Goal: Information Seeking & Learning: Find specific fact

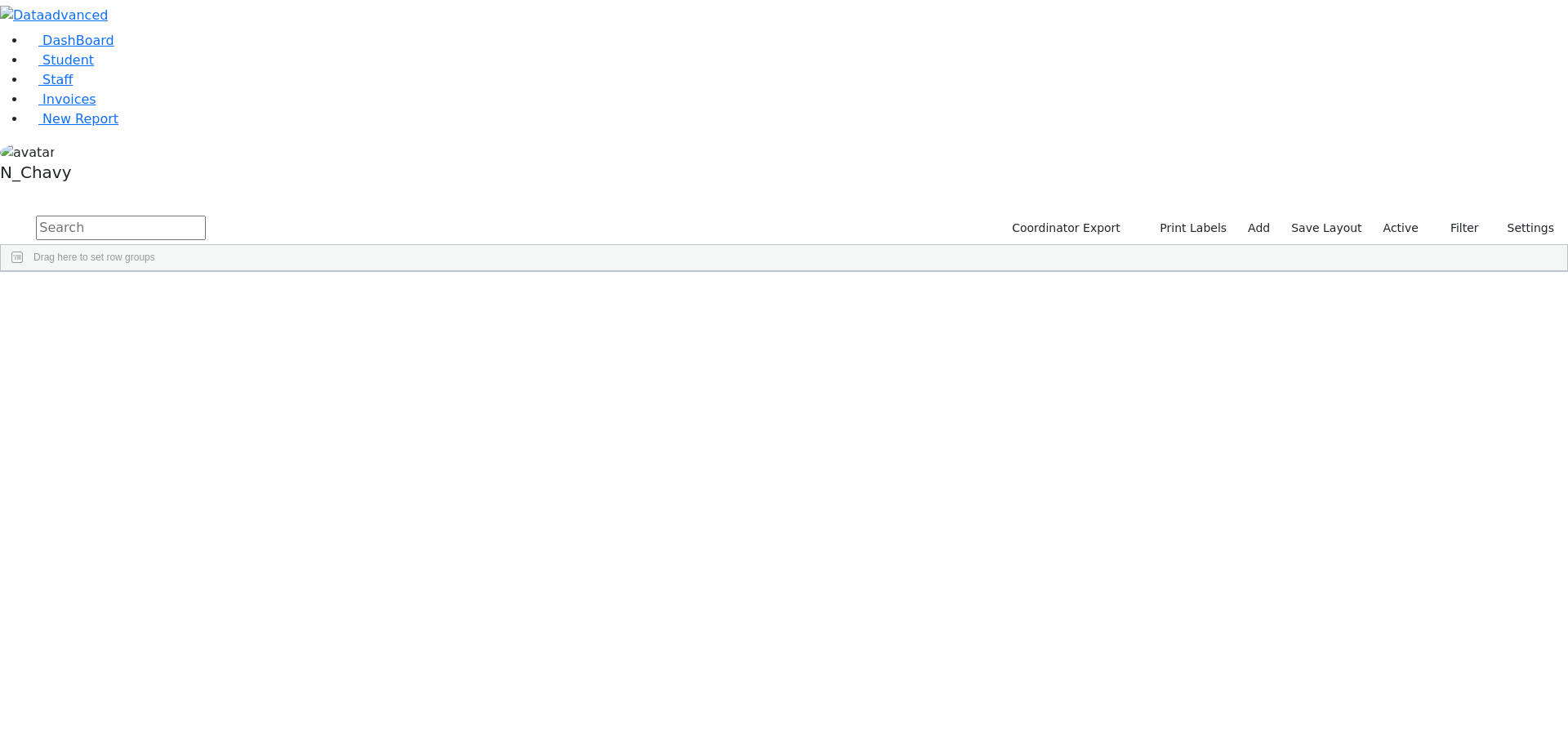
click at [168, 298] on div "[PERSON_NAME]" at bounding box center [124, 309] width 84 height 23
click at [94, 68] on link "Student" at bounding box center [59, 60] width 68 height 16
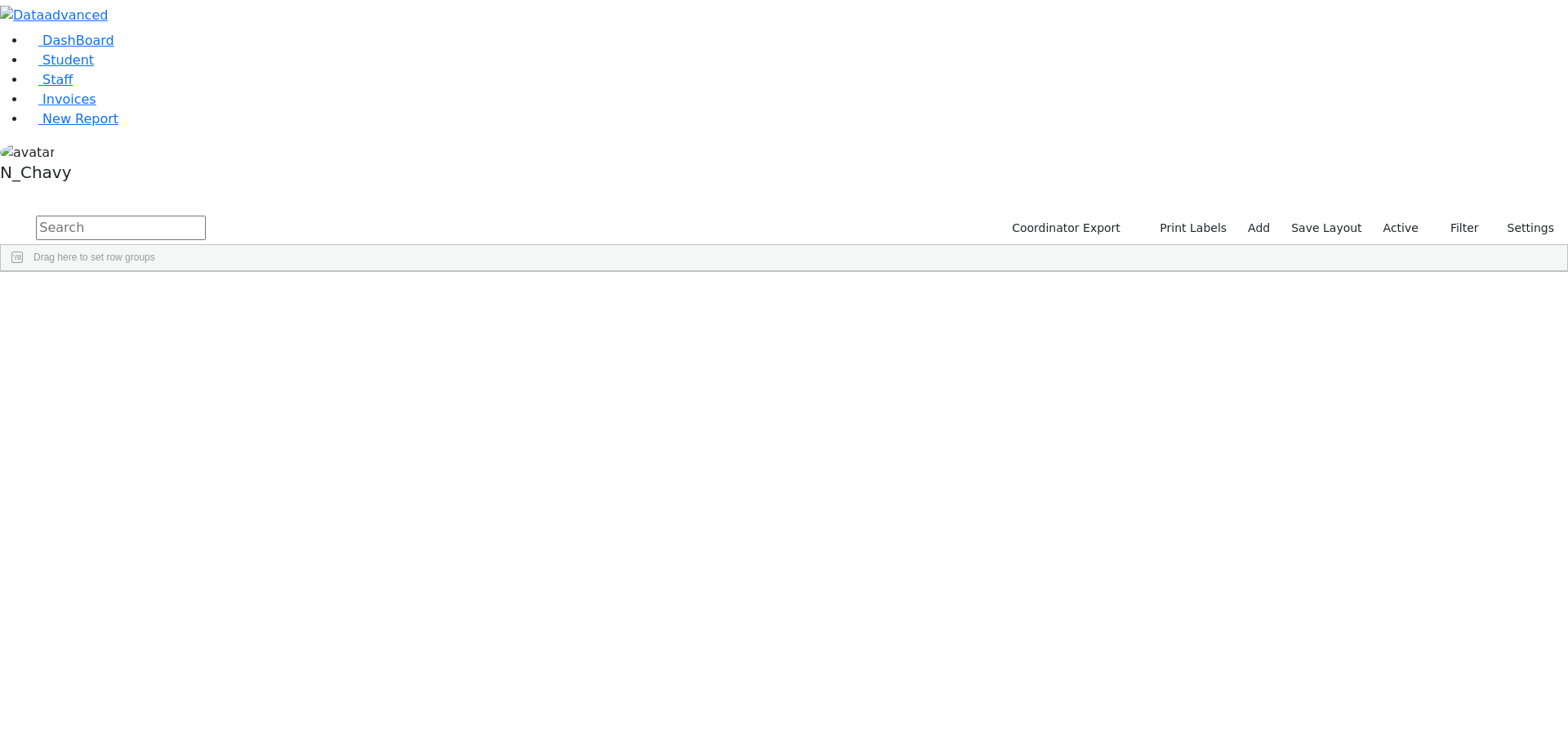
click at [168, 572] on div "[DEMOGRAPHIC_DATA]" at bounding box center [124, 583] width 84 height 23
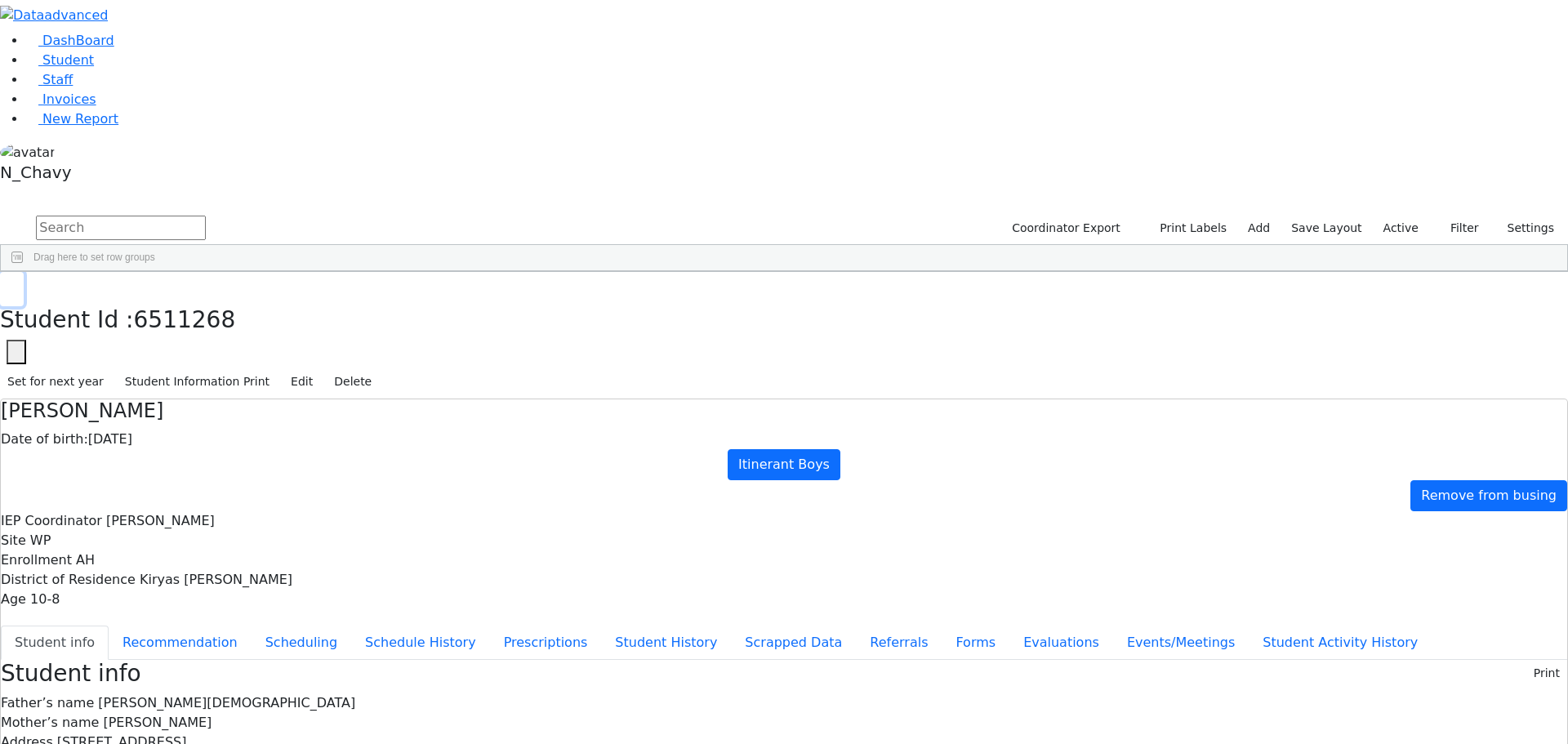
click at [17, 284] on icon "button" at bounding box center [11, 289] width 9 height 10
drag, startPoint x: 636, startPoint y: 657, endPoint x: 499, endPoint y: 334, distance: 350.9
click at [22, 188] on button "button" at bounding box center [11, 194] width 22 height 12
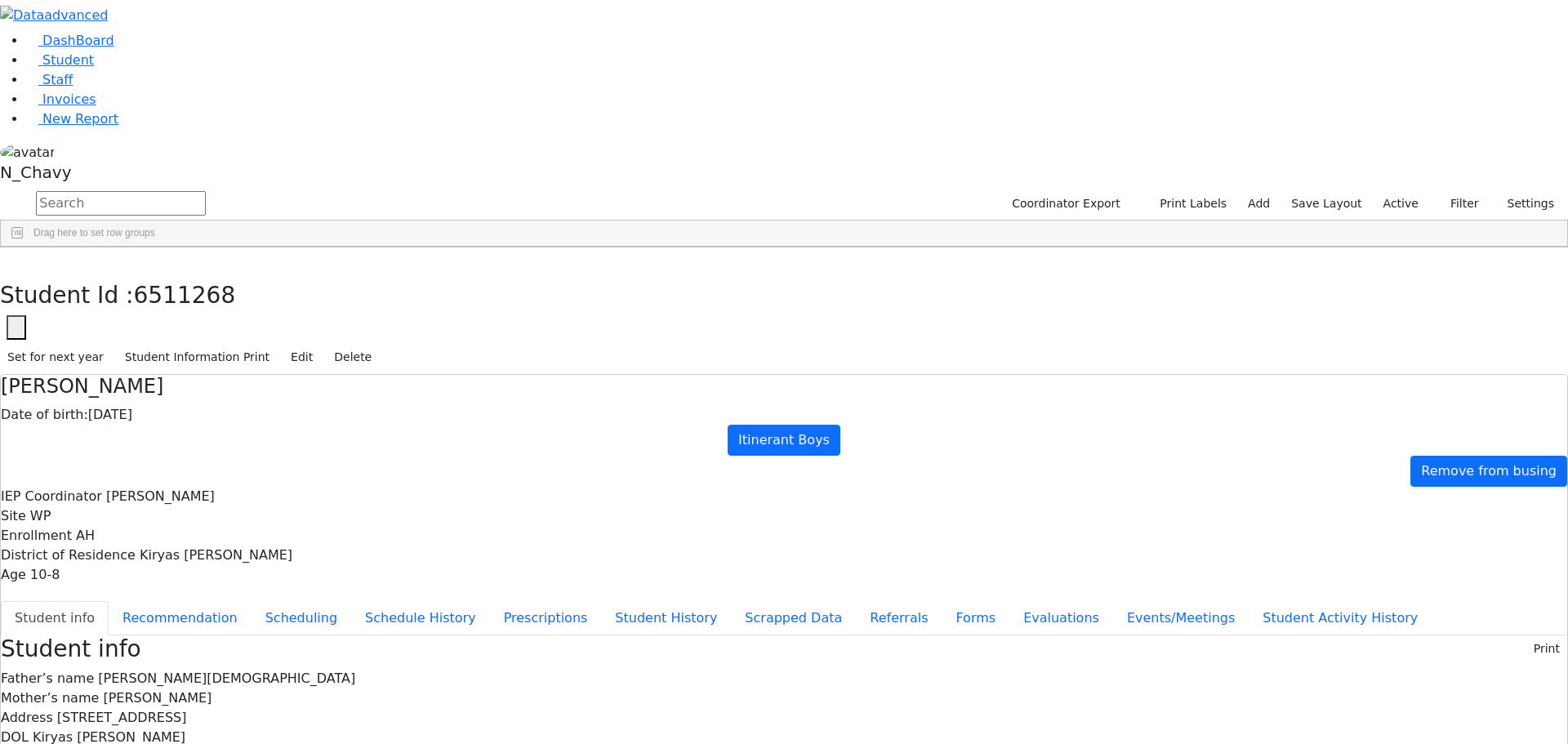
click at [0, 0] on button "button" at bounding box center [0, 0] width 0 height 0
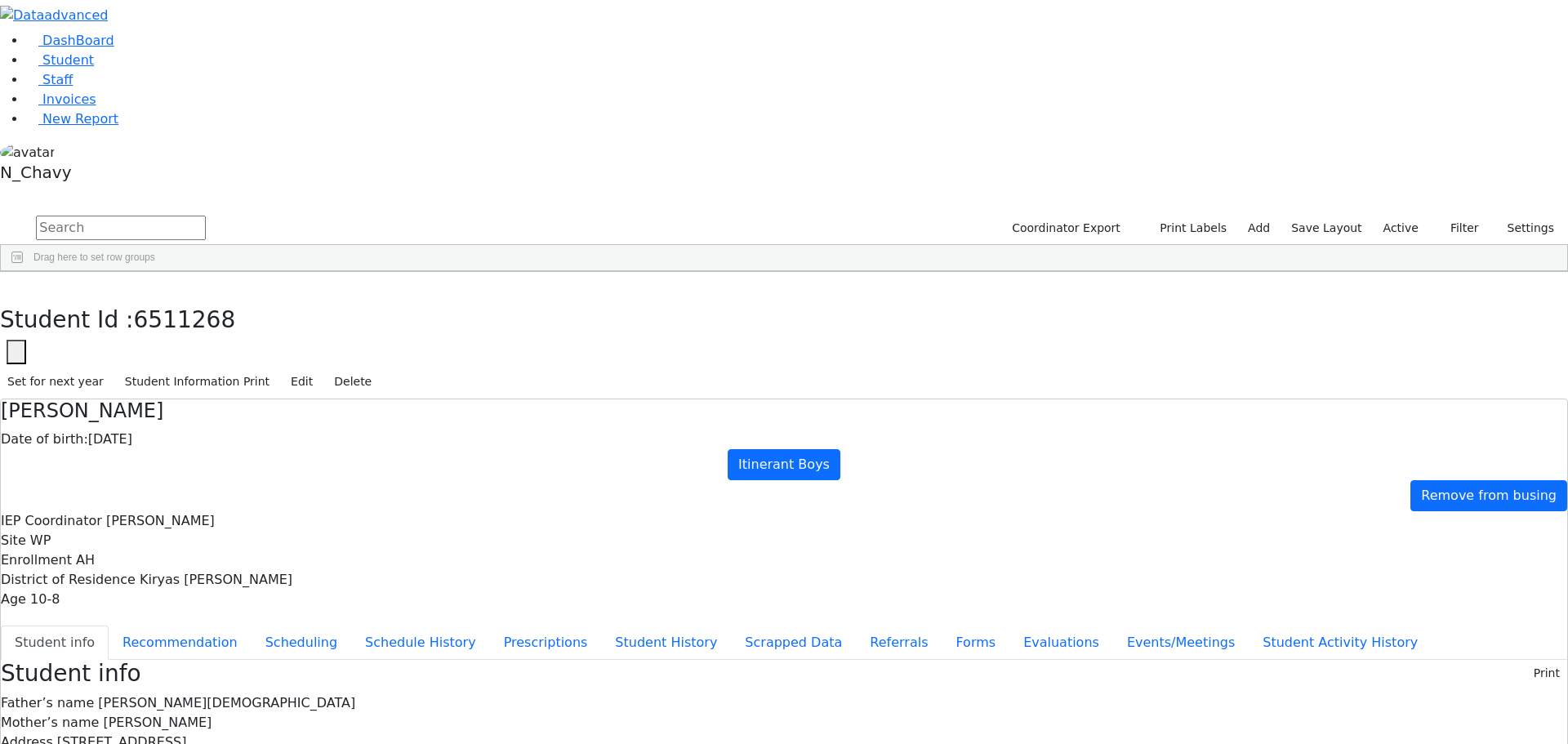
click at [206, 215] on input "text" at bounding box center [120, 227] width 170 height 25
type input "cik"
click at [168, 298] on div "Cik" at bounding box center [124, 309] width 84 height 23
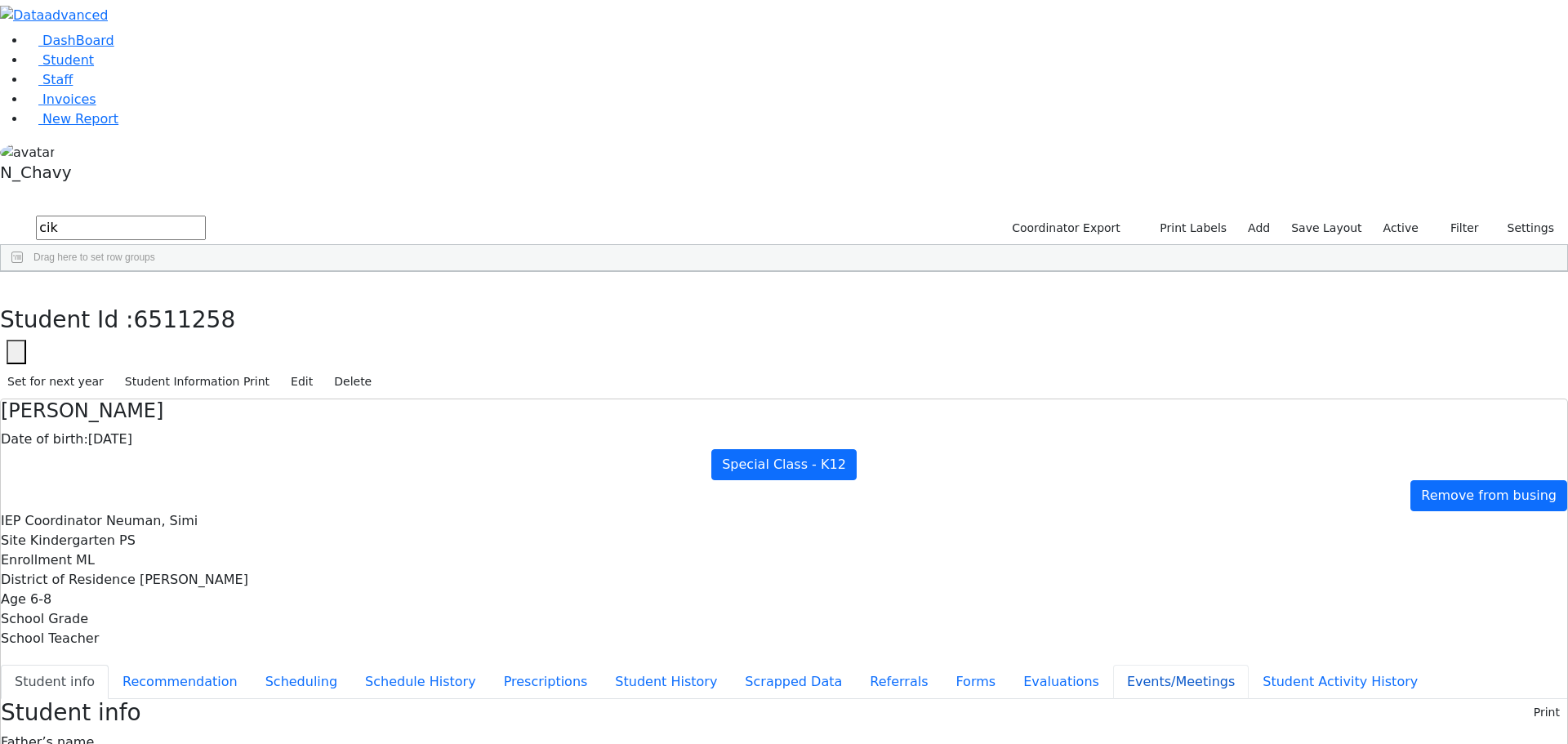
click at [1113, 665] on button "Events/Meetings" at bounding box center [1180, 682] width 135 height 35
type input "[DATE]"
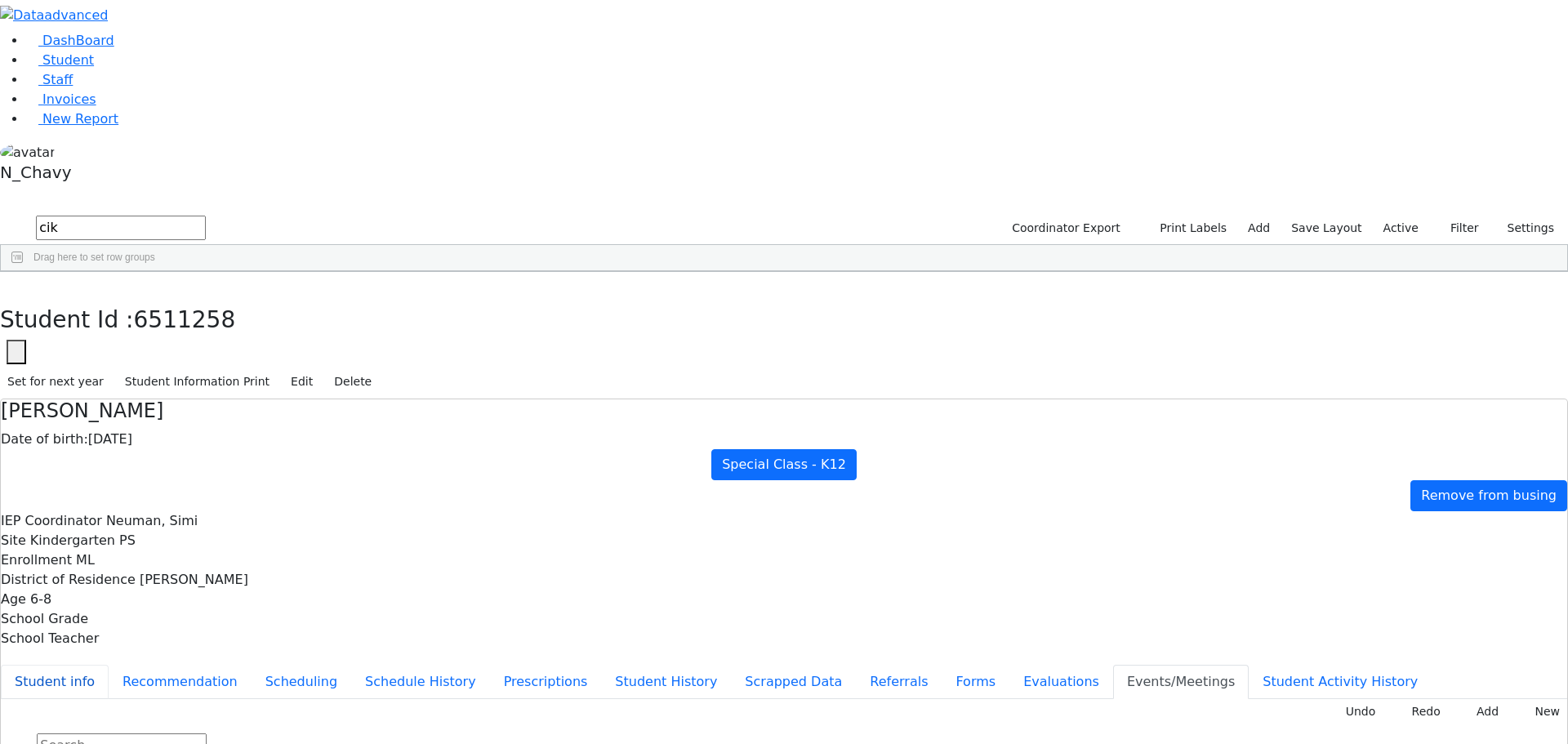
click at [109, 665] on button "Student info" at bounding box center [54, 682] width 108 height 35
click at [310, 37] on div "DashBoard Student Staff Invoices New Report 1" at bounding box center [784, 675] width 1568 height 1351
click at [24, 272] on button "button" at bounding box center [12, 289] width 24 height 35
click at [206, 215] on input "cik" at bounding box center [120, 227] width 170 height 25
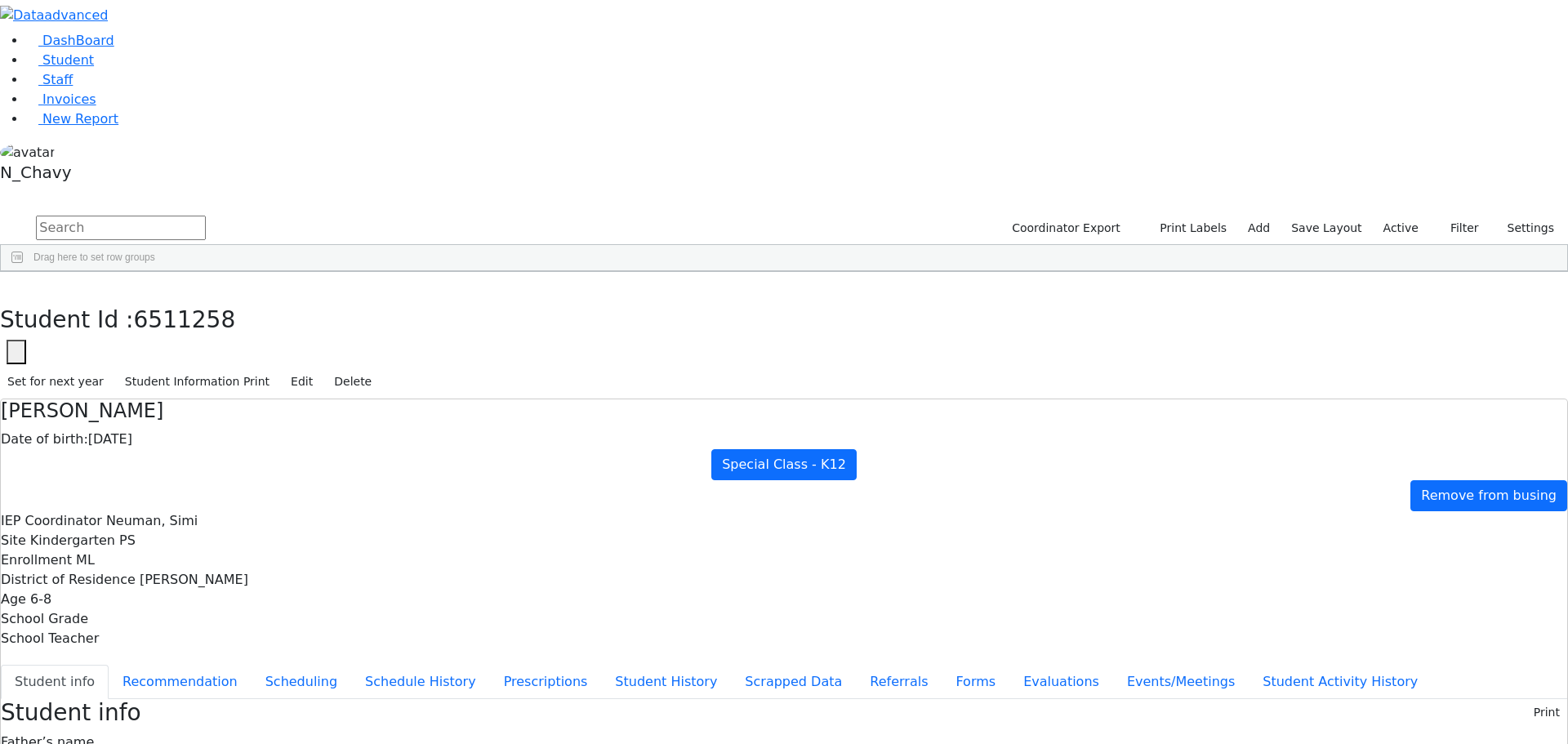
scroll to position [735, 0]
click at [188, 729] on div "Drummer" at bounding box center [141, 740] width 97 height 23
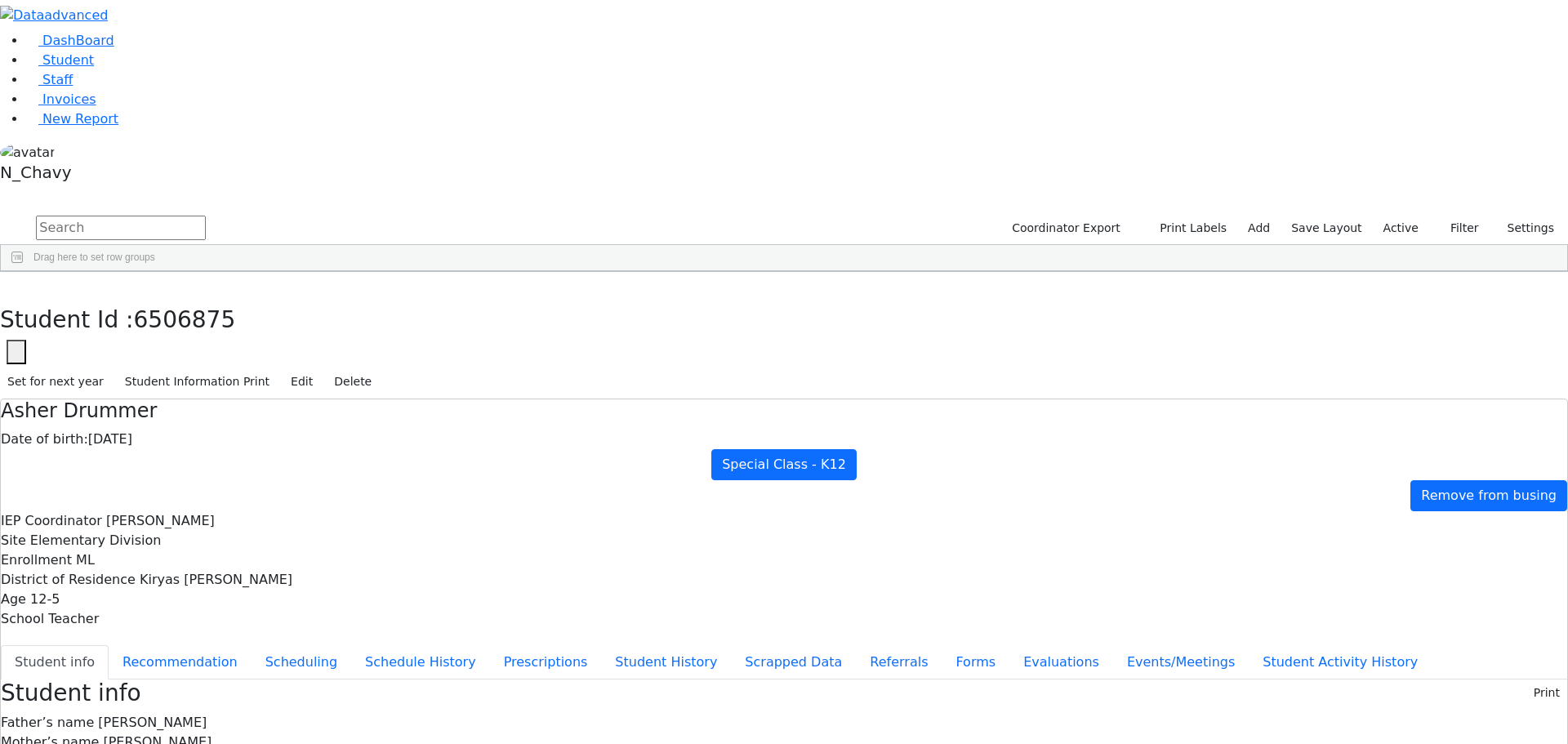
drag, startPoint x: 504, startPoint y: 597, endPoint x: 636, endPoint y: 616, distance: 133.4
drag, startPoint x: 535, startPoint y: 717, endPoint x: 533, endPoint y: 708, distance: 9.2
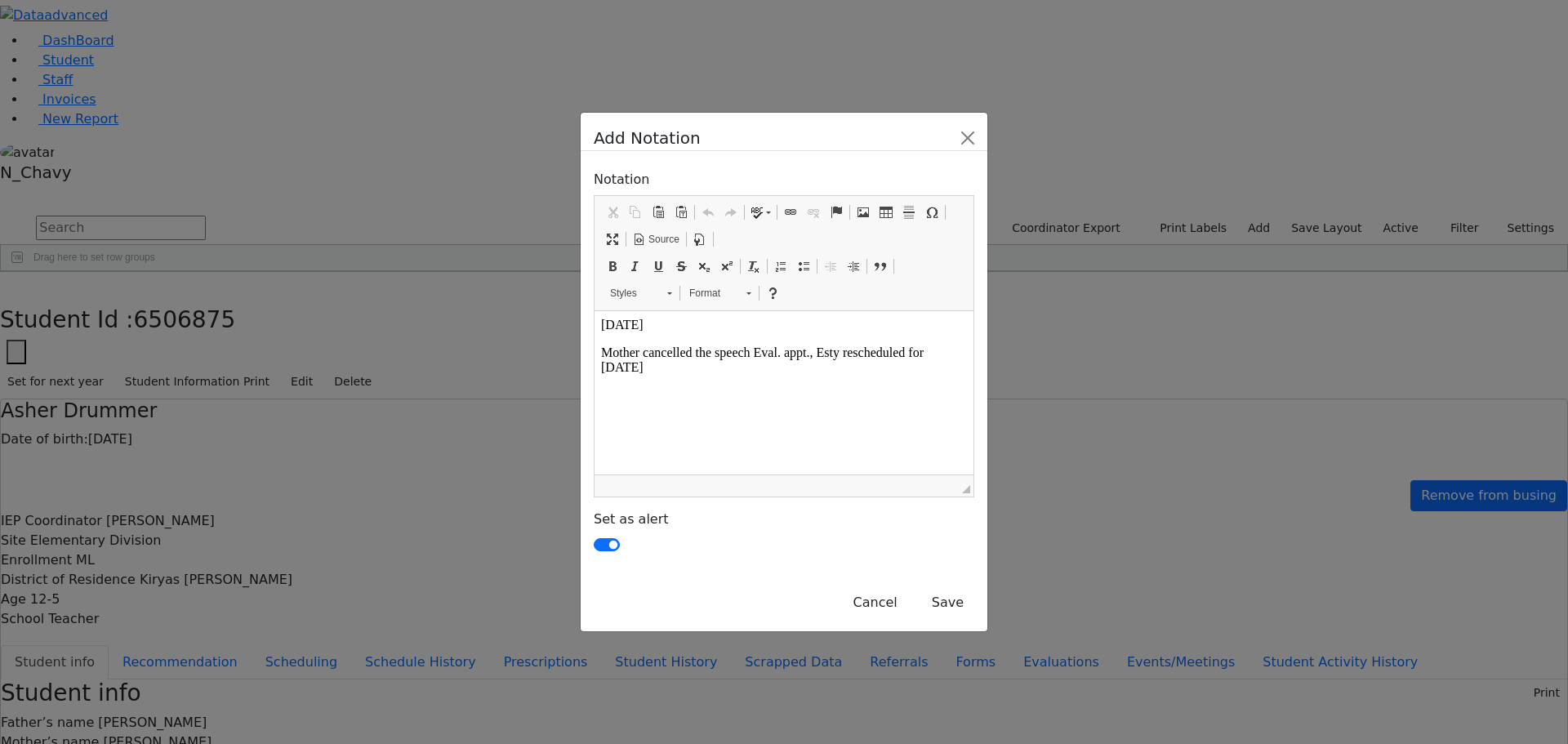
scroll to position [0, 0]
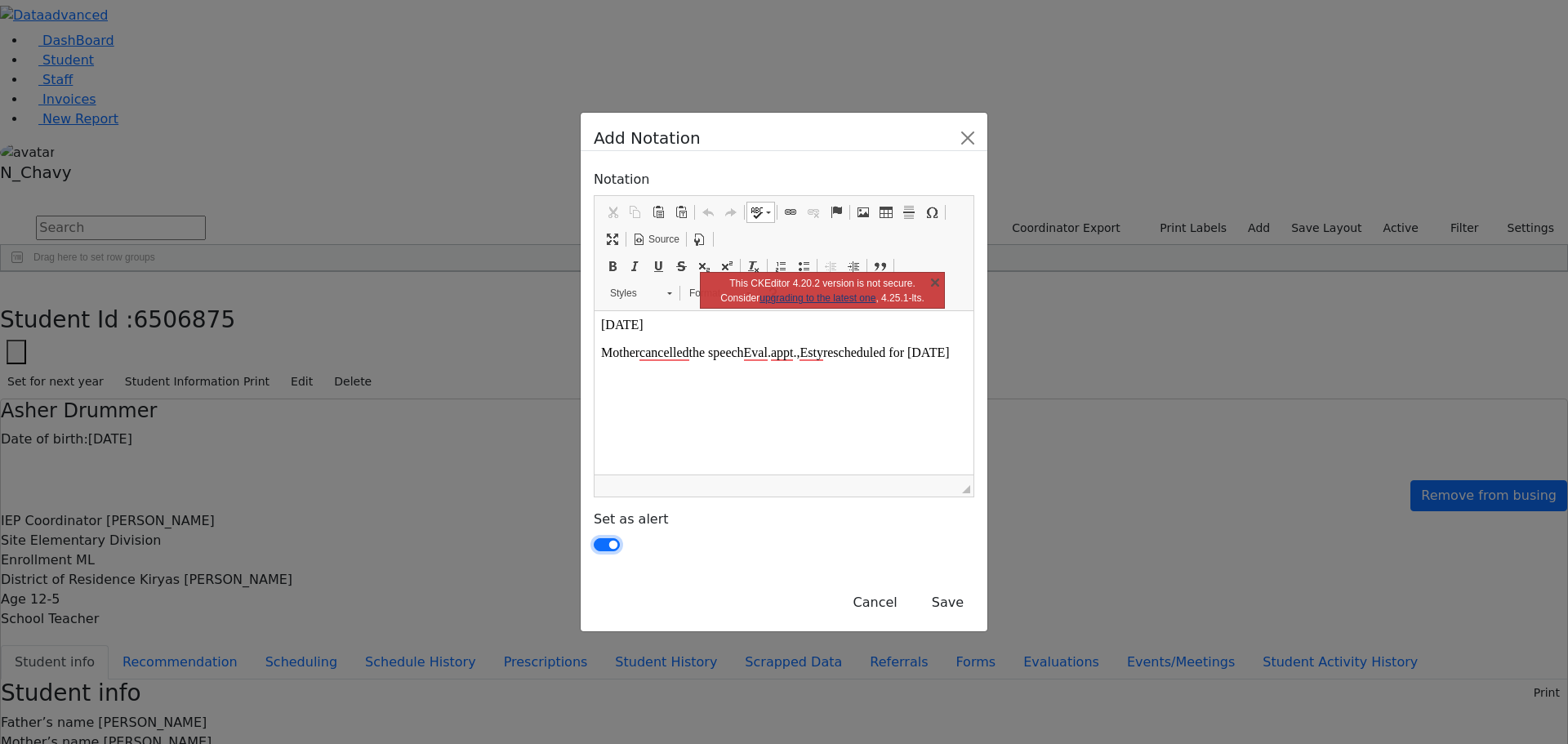
click at [594, 538] on input "checkbox" at bounding box center [607, 544] width 26 height 13
checkbox input "false"
click at [974, 587] on button "Save" at bounding box center [947, 602] width 53 height 31
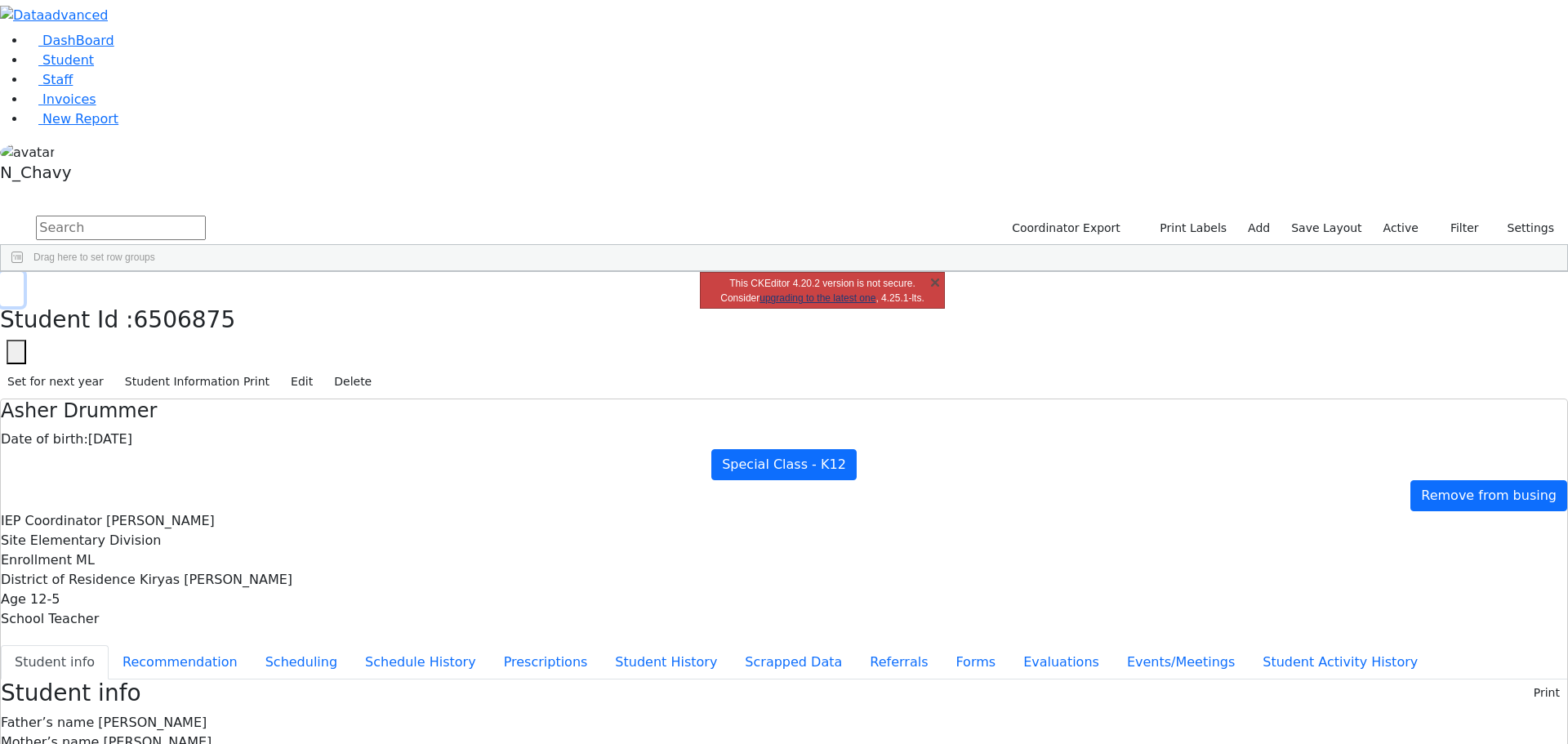
click at [17, 284] on icon "button" at bounding box center [11, 289] width 9 height 10
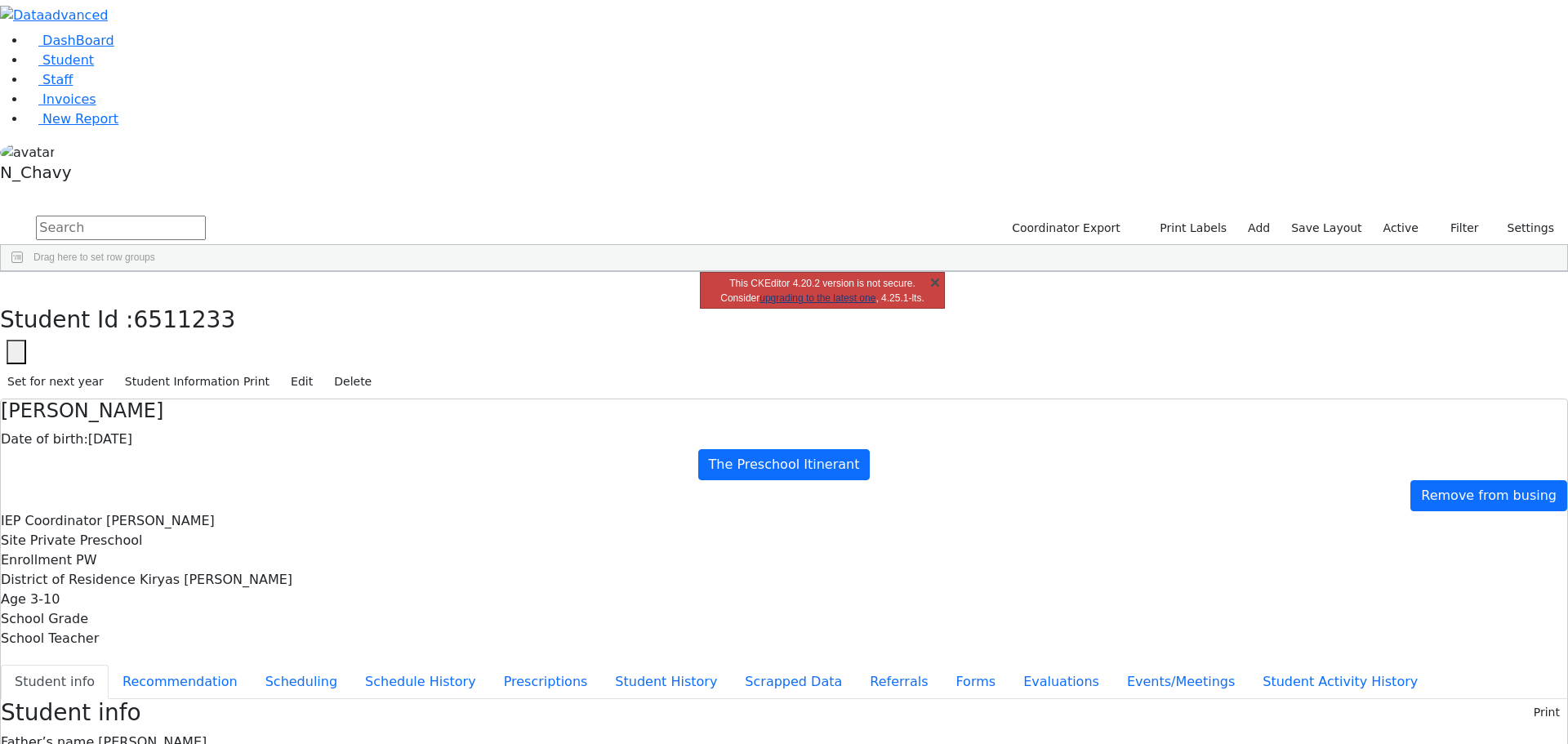
click at [932, 277] on link "X" at bounding box center [934, 281] width 17 height 17
click at [7, 284] on use "button" at bounding box center [7, 284] width 0 height 0
click at [188, 707] on div "Feldman" at bounding box center [141, 717] width 97 height 23
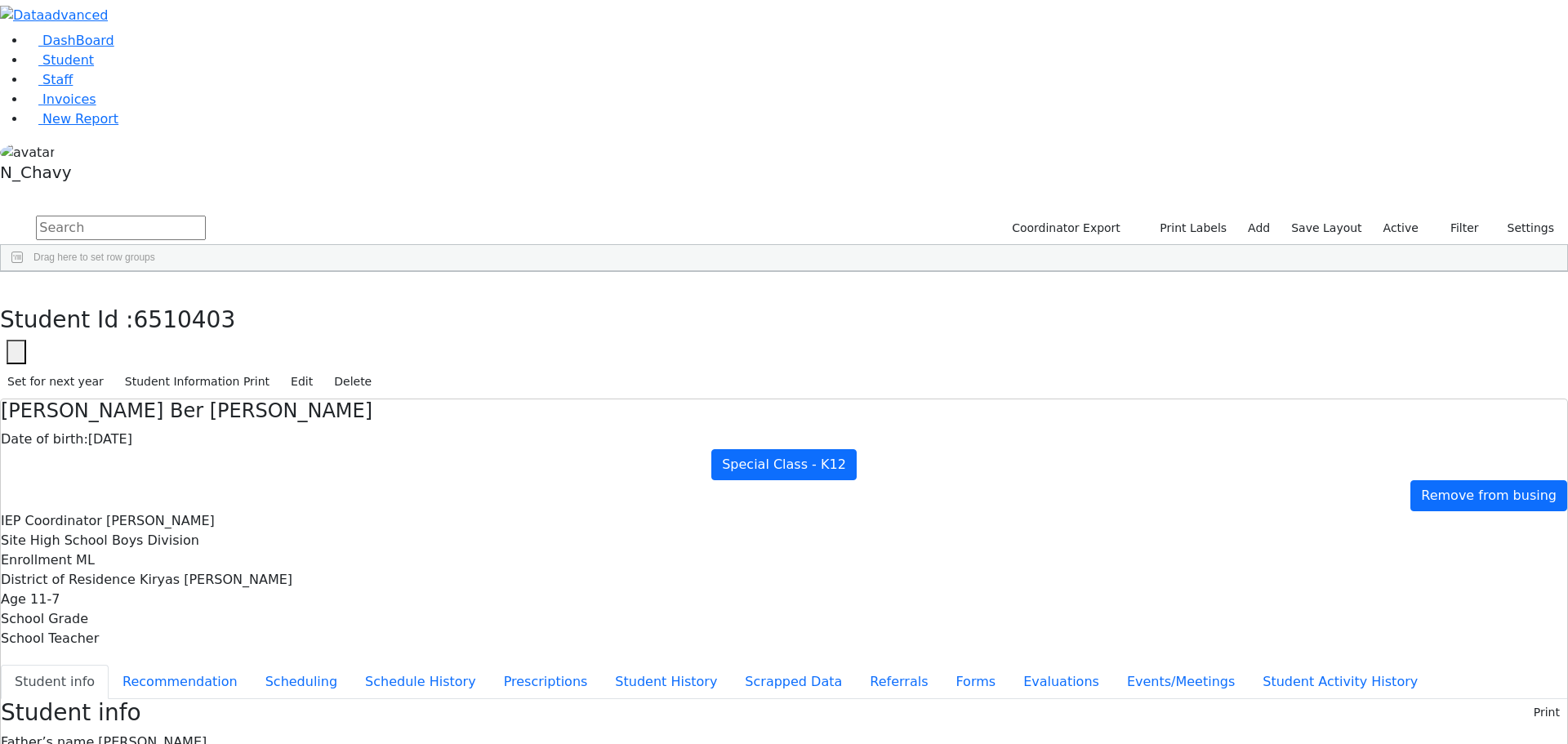
scroll to position [204, 0]
click at [17, 284] on icon "button" at bounding box center [11, 289] width 9 height 10
click at [188, 690] on div "Fisher" at bounding box center [141, 701] width 97 height 23
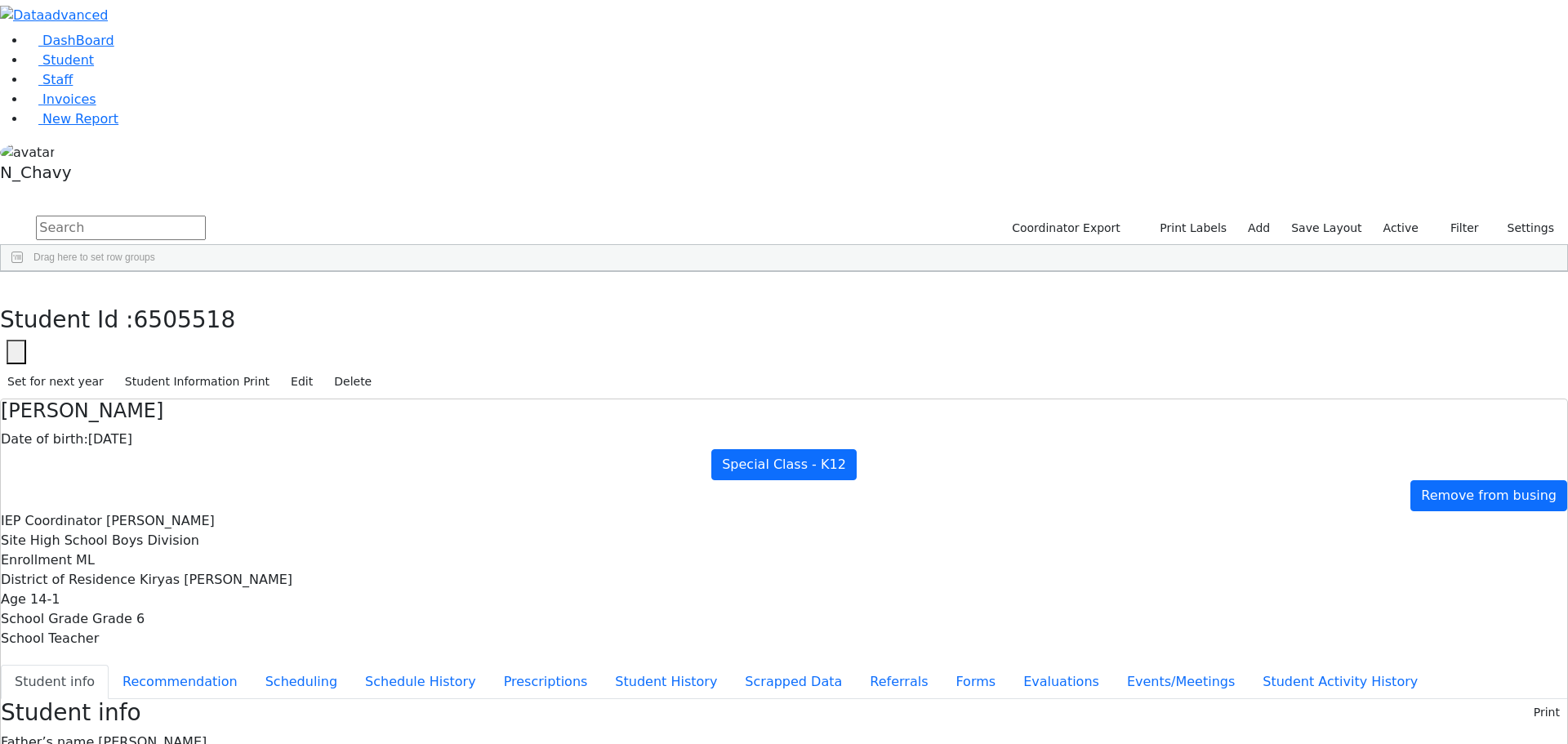
scroll to position [0, 0]
click at [7, 284] on use "button" at bounding box center [7, 284] width 0 height 0
click at [188, 700] on div "[PERSON_NAME]" at bounding box center [141, 710] width 97 height 23
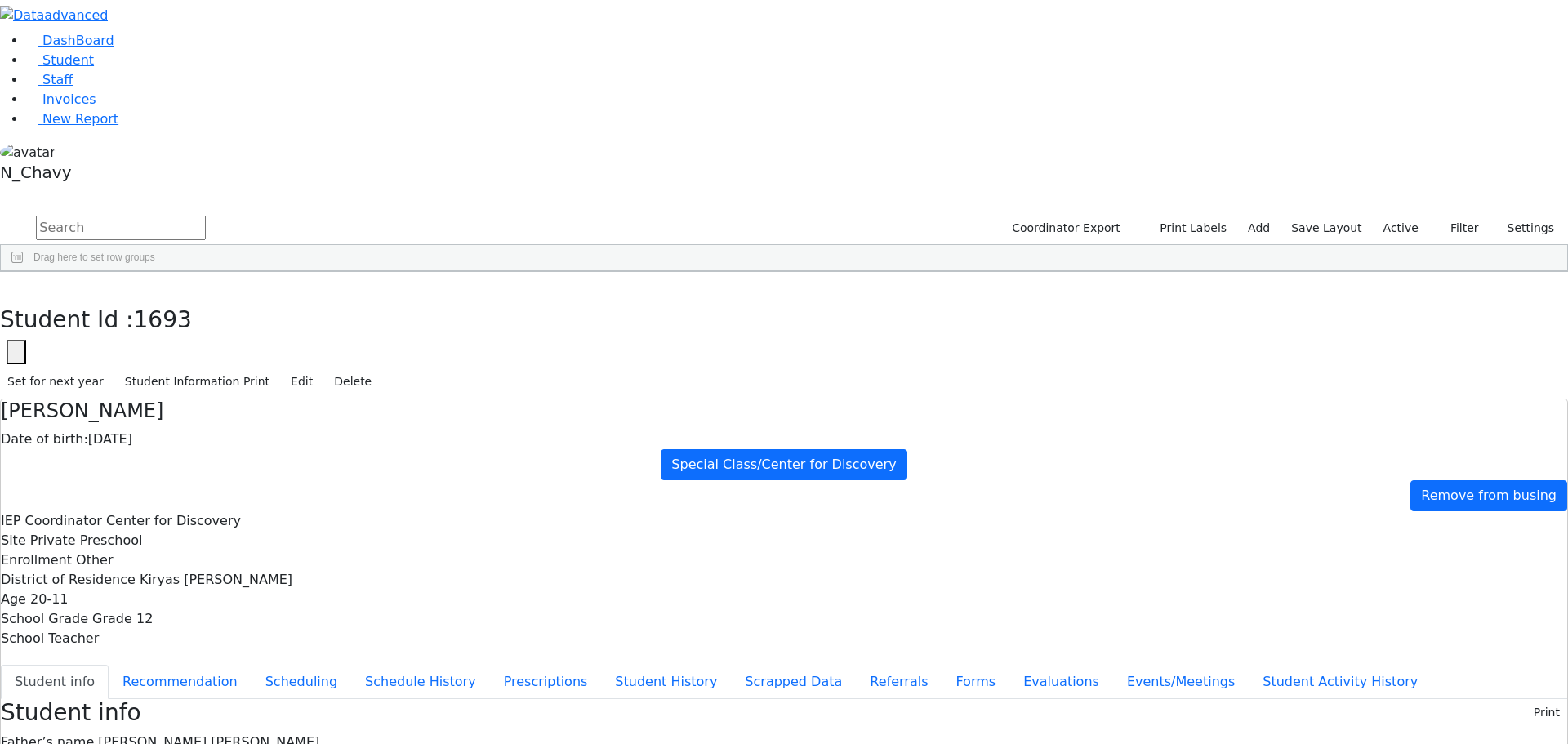
scroll to position [0, 0]
click at [24, 272] on button "button" at bounding box center [12, 289] width 24 height 35
click at [188, 618] on div "[PERSON_NAME]" at bounding box center [141, 629] width 97 height 23
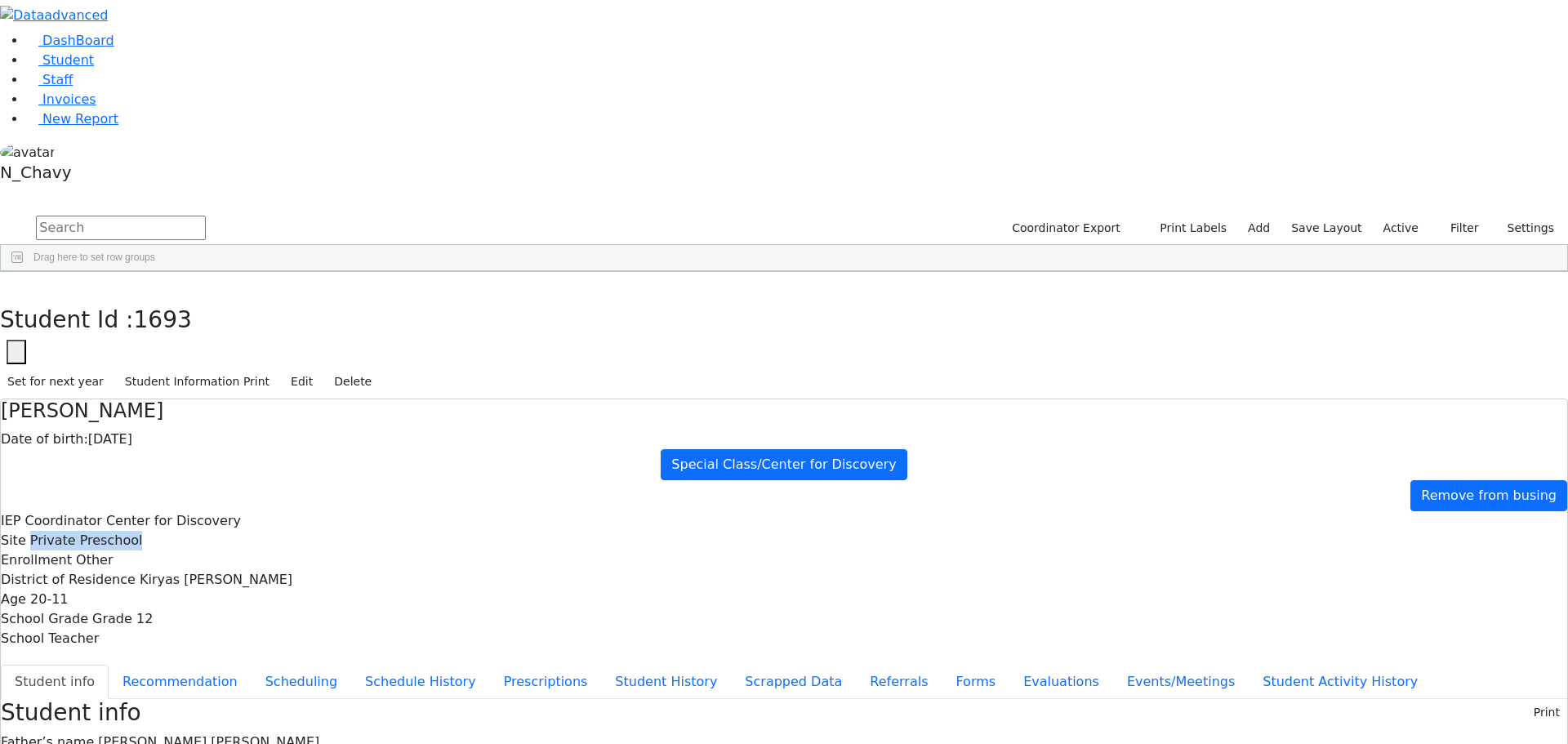
drag, startPoint x: 523, startPoint y: 149, endPoint x: 635, endPoint y: 157, distance: 112.3
click at [635, 531] on div "Site Private Preschool" at bounding box center [784, 541] width 1566 height 20
click at [143, 533] on span "Private Preschool" at bounding box center [87, 541] width 112 height 16
click at [7, 284] on use "button" at bounding box center [7, 284] width 0 height 0
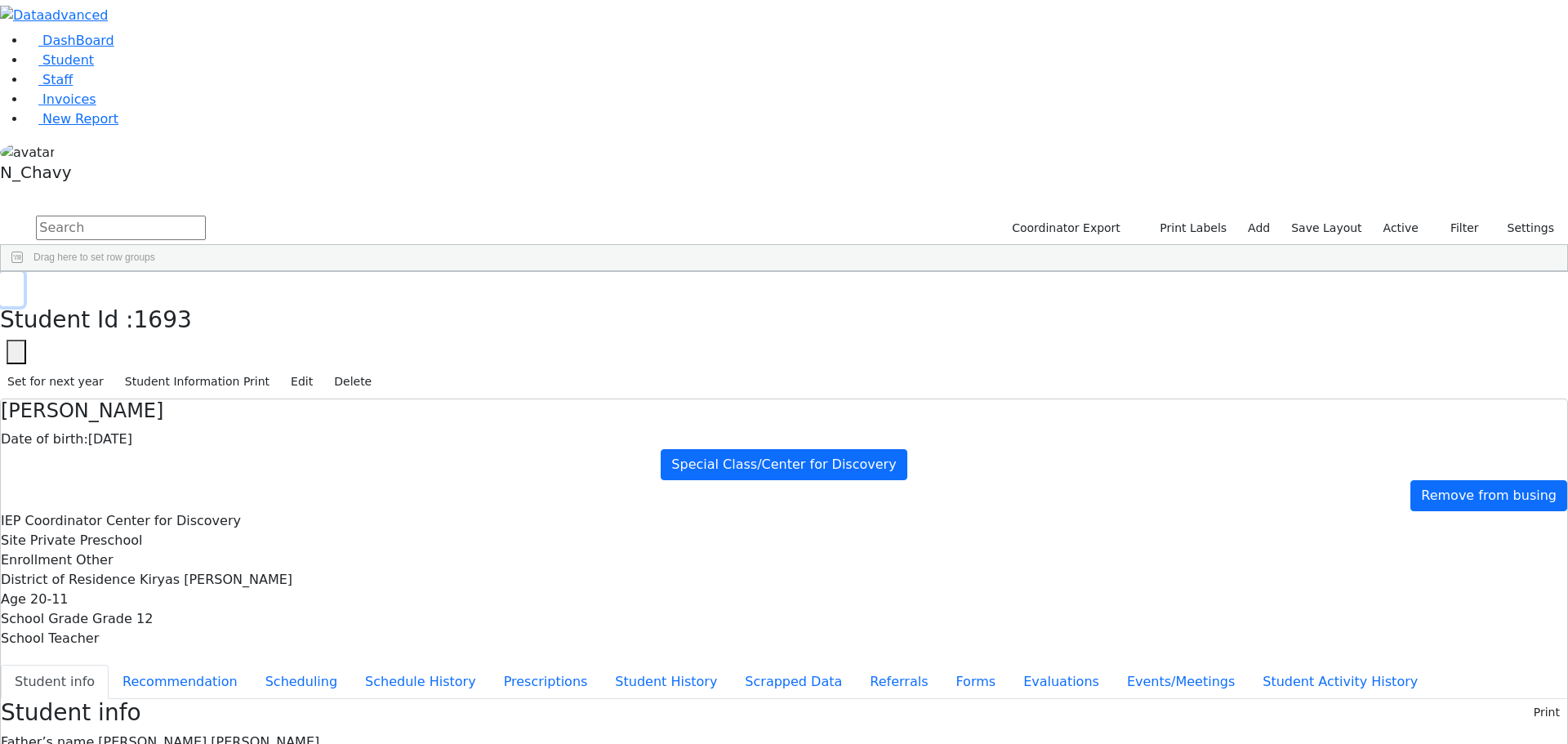
scroll to position [9962, 0]
click at [188, 442] on div "[PERSON_NAME]" at bounding box center [141, 453] width 97 height 23
click at [17, 284] on icon "button" at bounding box center [11, 289] width 9 height 10
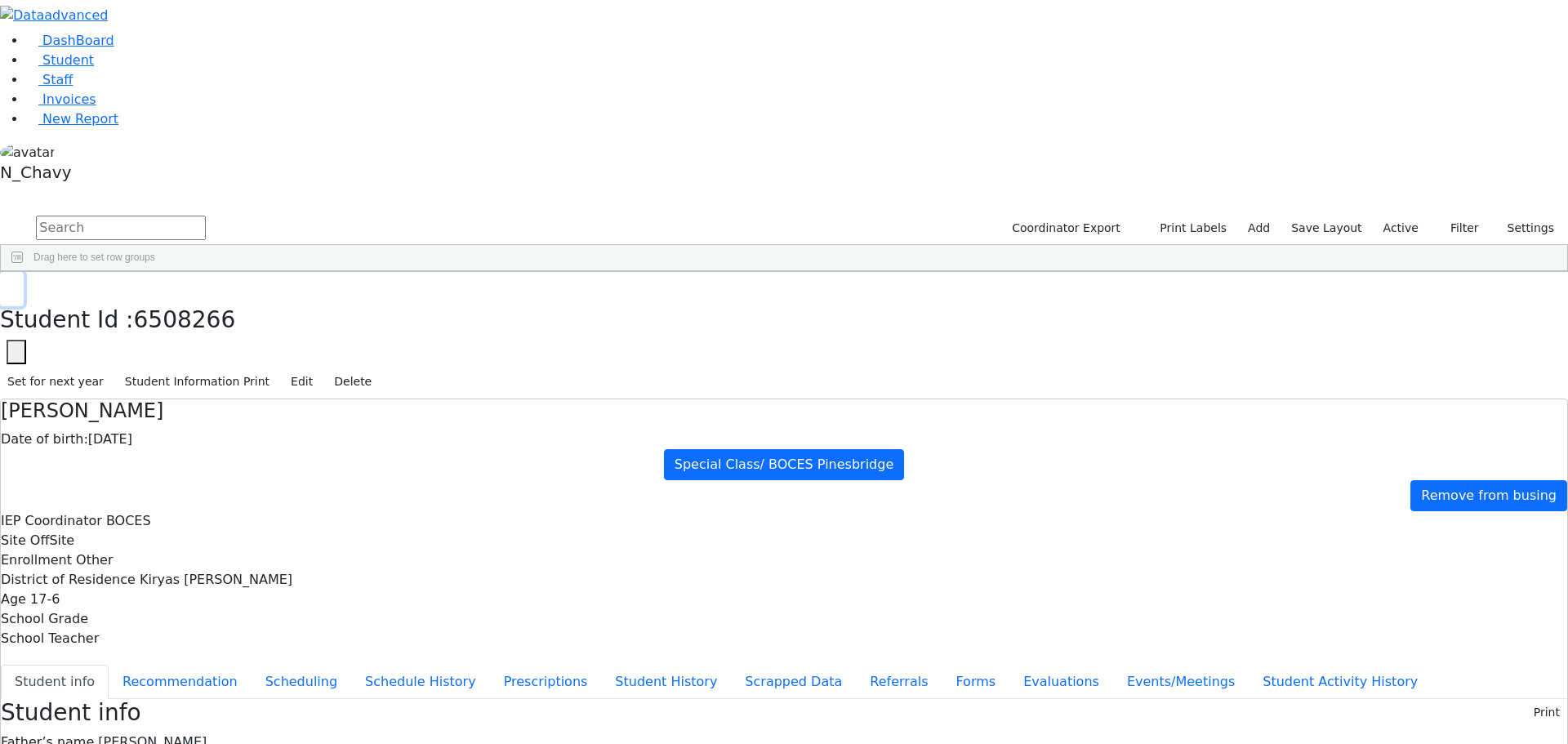
scroll to position [10126, 0]
click at [7, 284] on use "button" at bounding box center [7, 284] width 0 height 0
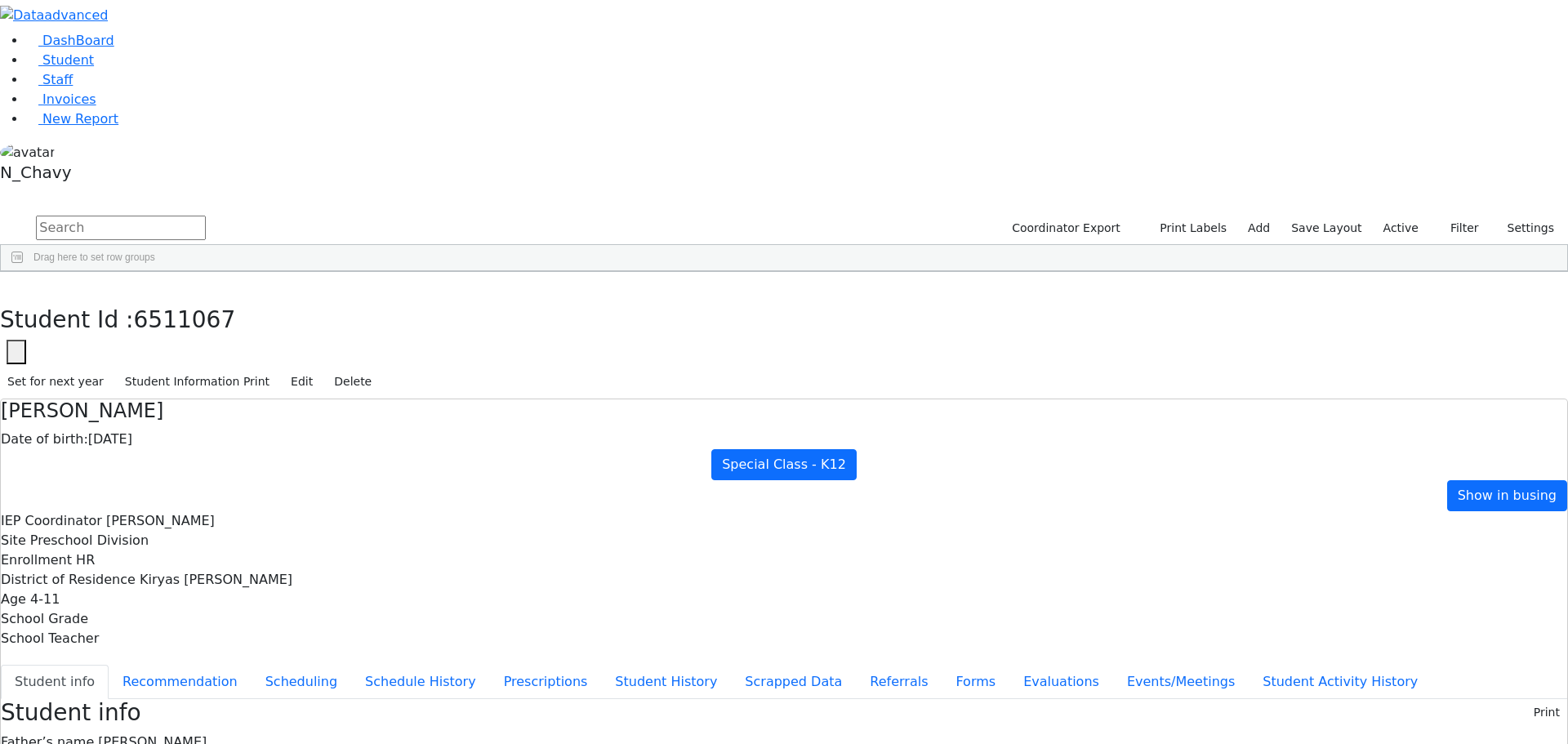
click at [188, 656] on div "Perl" at bounding box center [141, 667] width 97 height 23
click at [24, 272] on button "button" at bounding box center [12, 289] width 24 height 35
drag, startPoint x: 397, startPoint y: 647, endPoint x: 299, endPoint y: 446, distance: 223.6
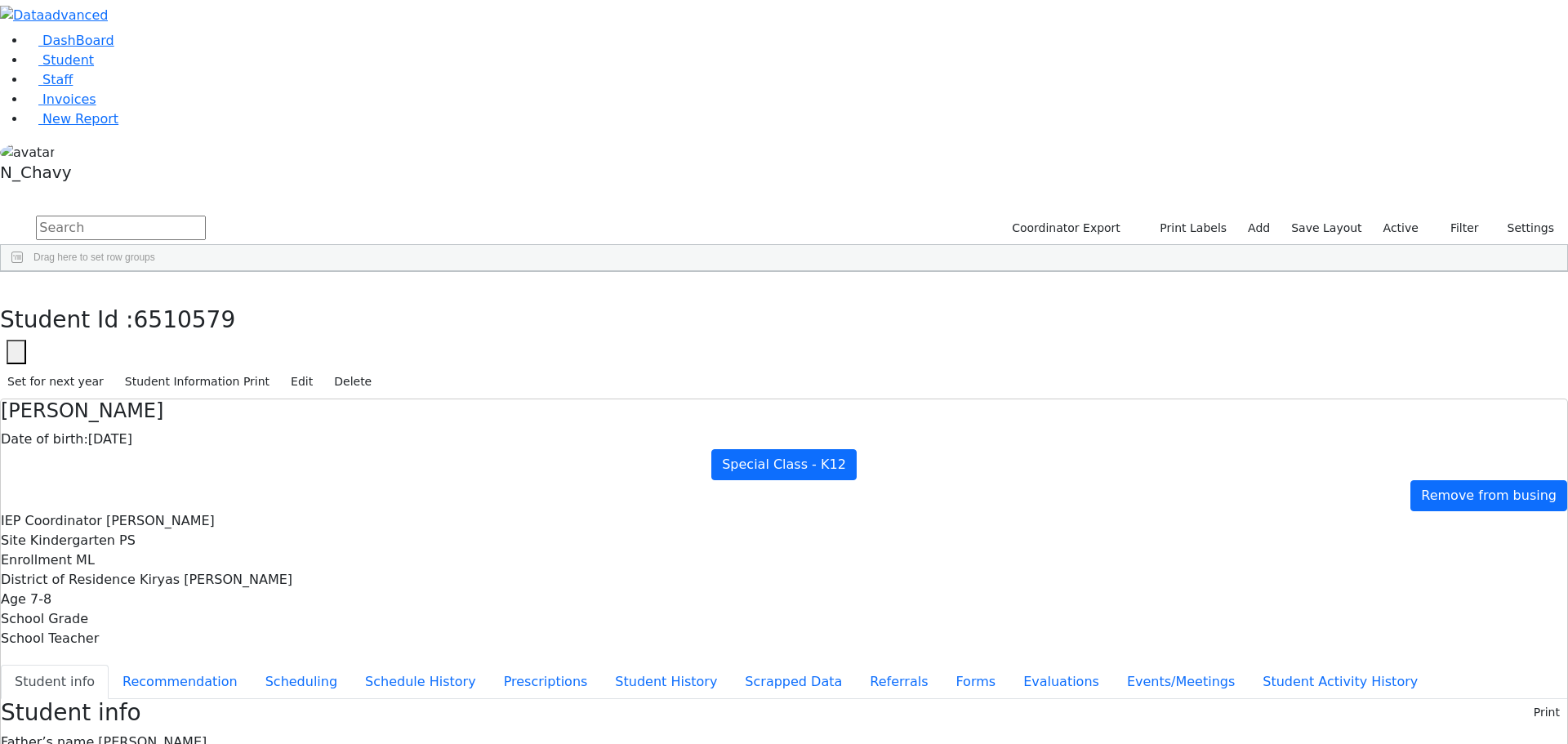
click at [206, 215] on input "text" at bounding box center [120, 227] width 170 height 25
click at [1390, 215] on label "Active" at bounding box center [1400, 228] width 49 height 26
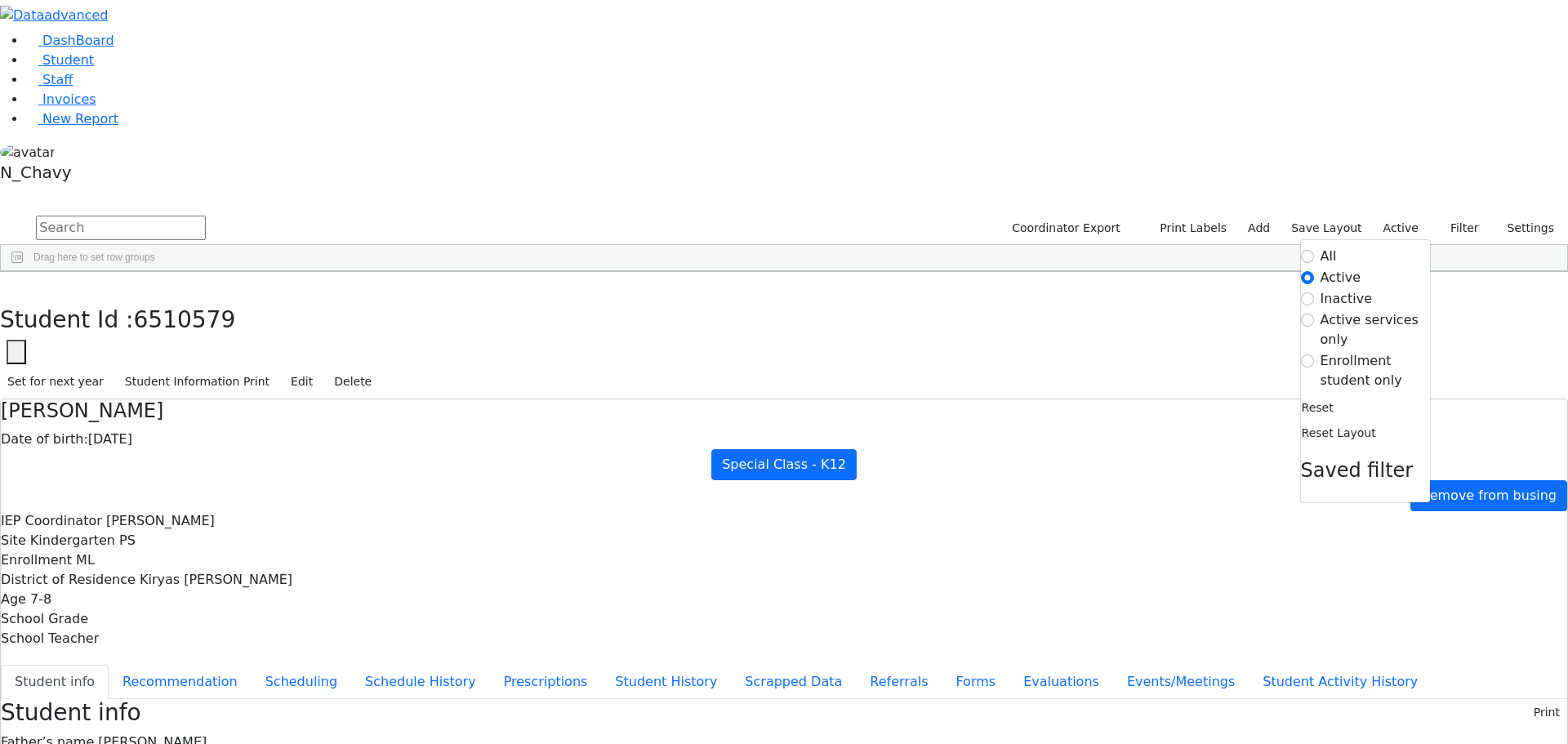
drag, startPoint x: 1335, startPoint y: 169, endPoint x: 1327, endPoint y: 171, distance: 8.2
click at [1334, 351] on label "Enrollment student only" at bounding box center [1375, 371] width 110 height 39
click at [1314, 354] on input "Enrollment student only" at bounding box center [1307, 360] width 13 height 13
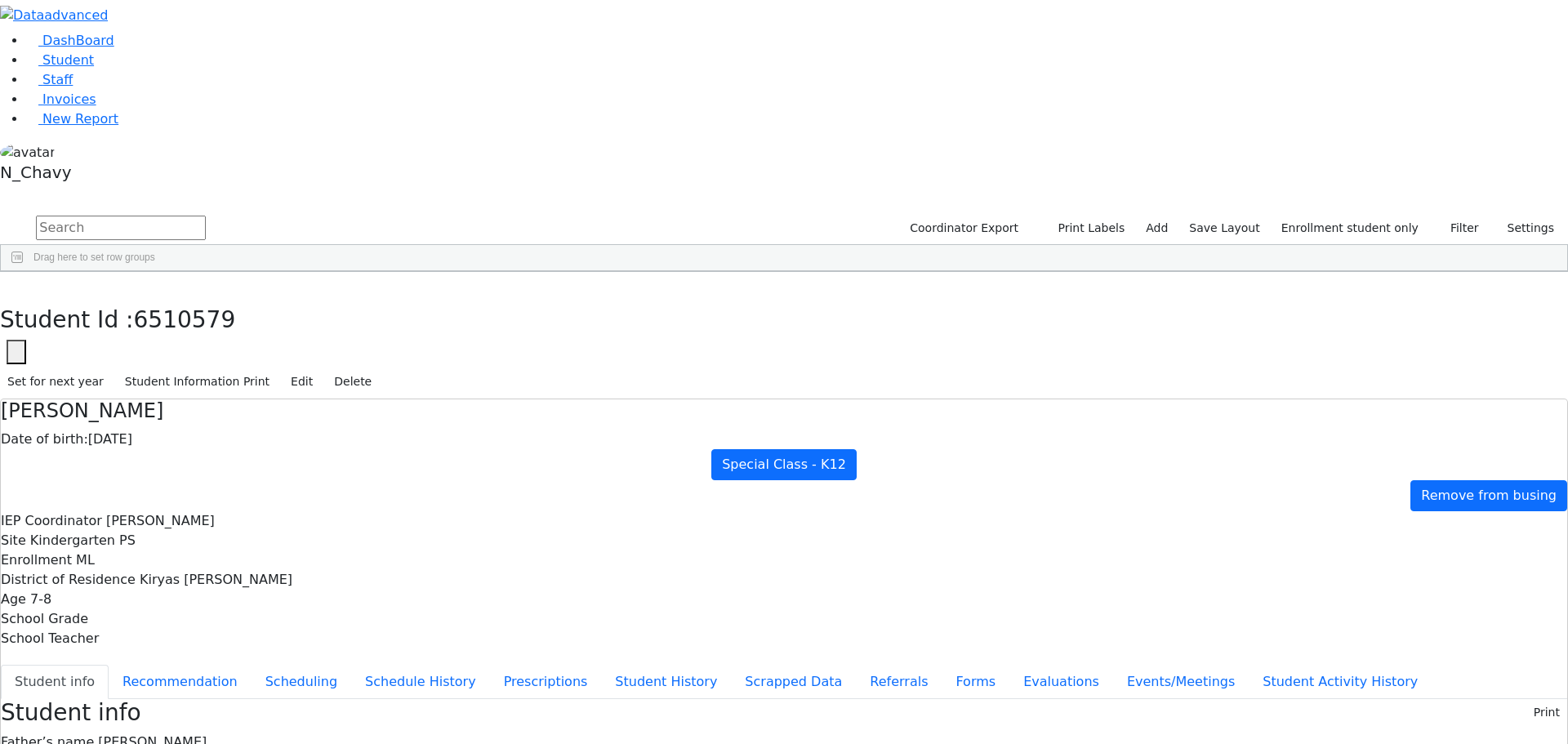
click at [168, 458] on div "[PERSON_NAME]" at bounding box center [124, 469] width 84 height 23
drag, startPoint x: 635, startPoint y: 272, endPoint x: 727, endPoint y: 280, distance: 92.3
copy span "[STREET_ADDRESS]"
